Goal: Navigation & Orientation: Find specific page/section

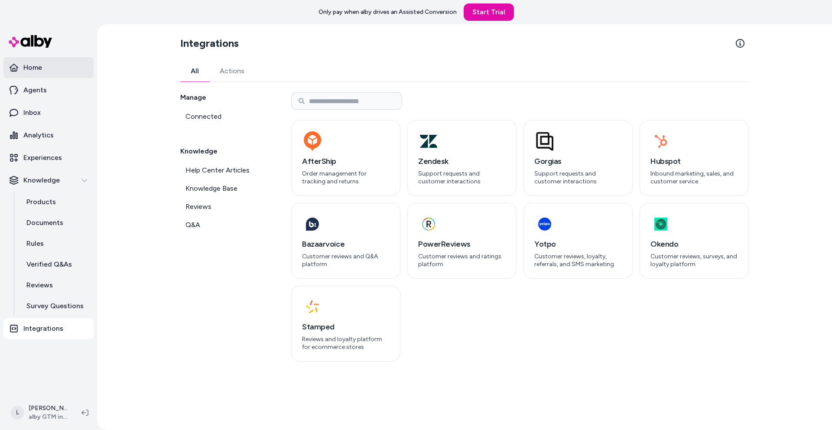
click at [37, 67] on p "Home" at bounding box center [32, 67] width 19 height 10
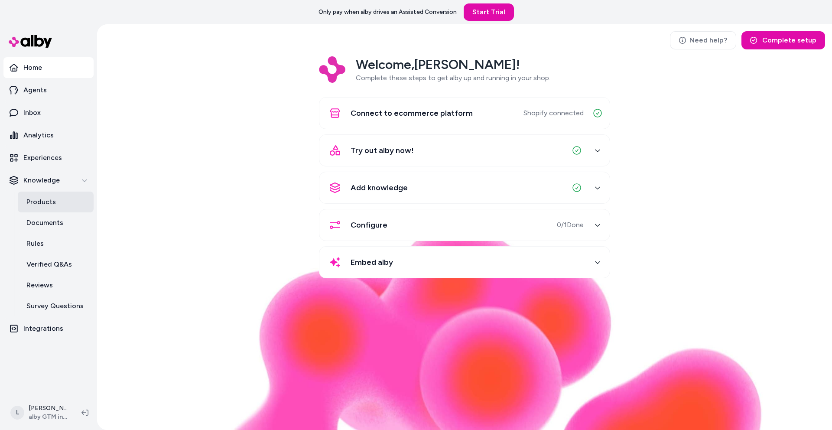
click at [45, 202] on p "Products" at bounding box center [40, 202] width 29 height 10
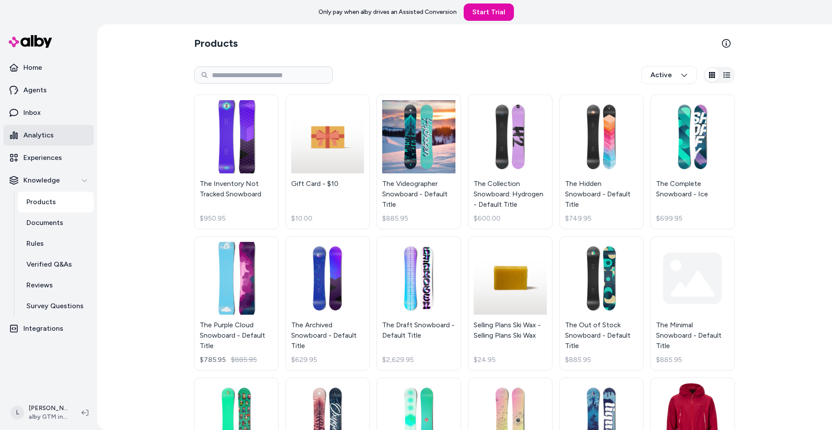
click at [39, 138] on p "Analytics" at bounding box center [38, 135] width 30 height 10
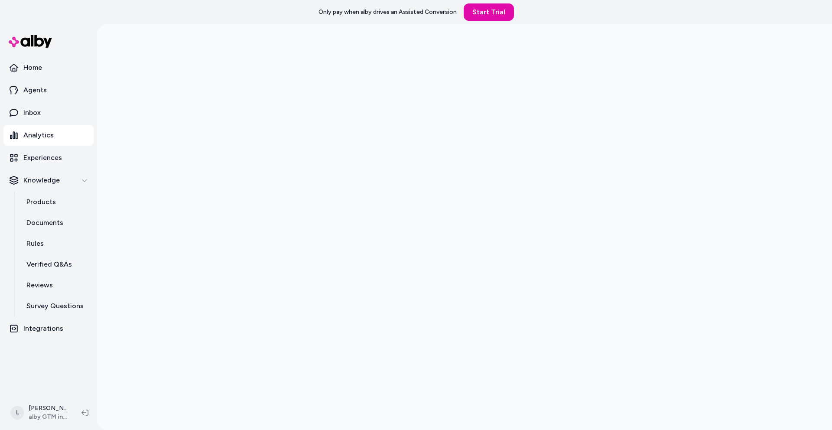
click at [54, 139] on link "Analytics" at bounding box center [48, 135] width 90 height 21
click at [50, 114] on link "Inbox" at bounding box center [48, 112] width 90 height 21
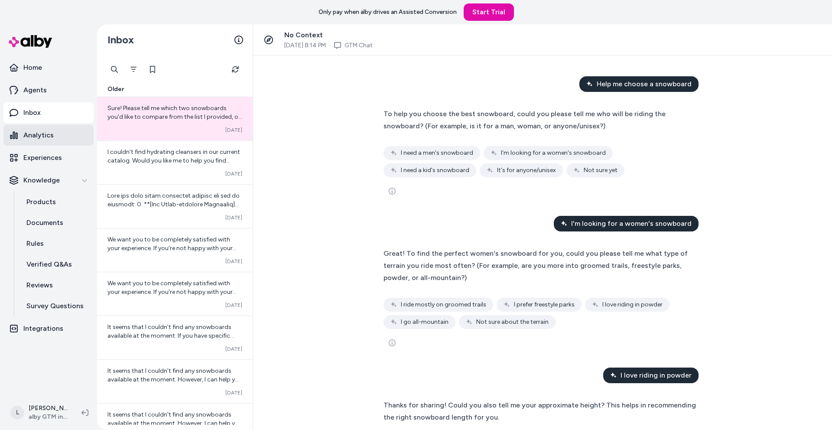
click at [56, 131] on link "Analytics" at bounding box center [48, 135] width 90 height 21
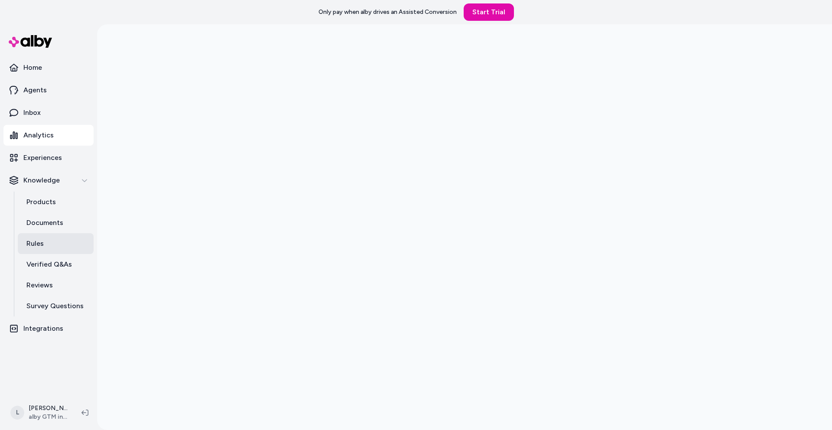
click at [57, 243] on link "Rules" at bounding box center [56, 243] width 76 height 21
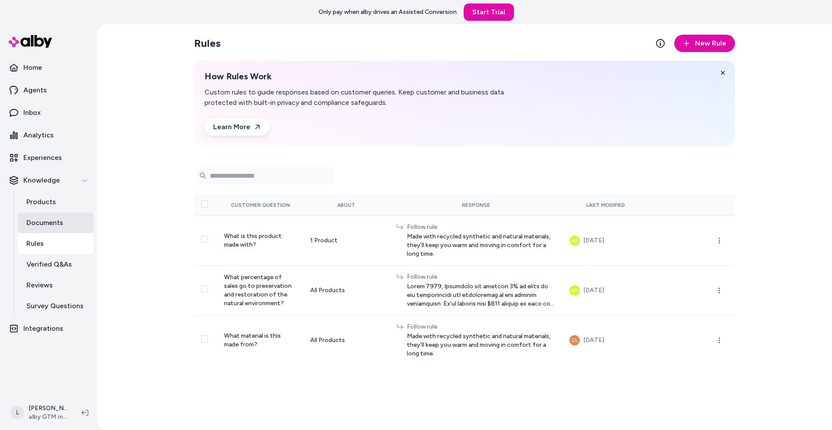
click at [61, 225] on p "Documents" at bounding box center [44, 222] width 37 height 10
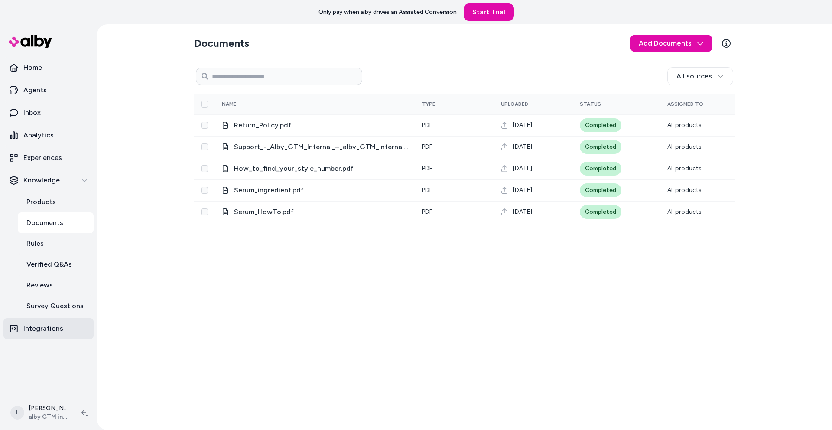
click at [50, 324] on p "Integrations" at bounding box center [43, 328] width 40 height 10
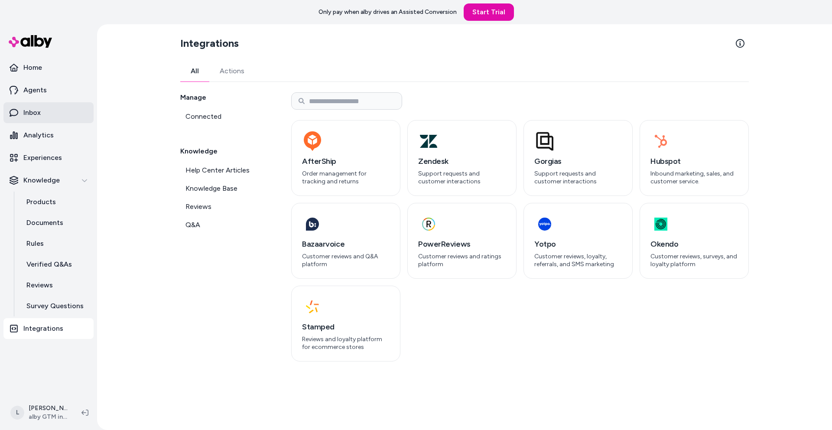
click at [38, 110] on p "Inbox" at bounding box center [31, 112] width 17 height 10
